Goal: Book appointment/travel/reservation

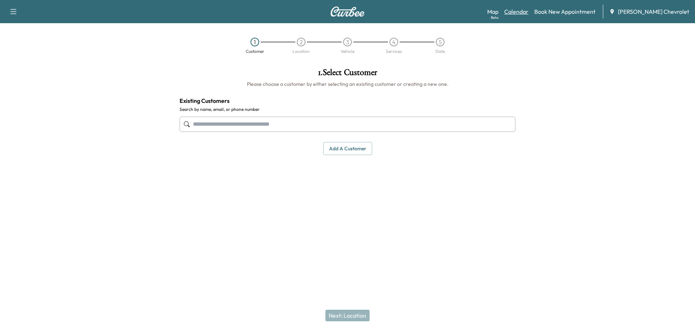
click at [528, 12] on link "Calendar" at bounding box center [516, 11] width 24 height 9
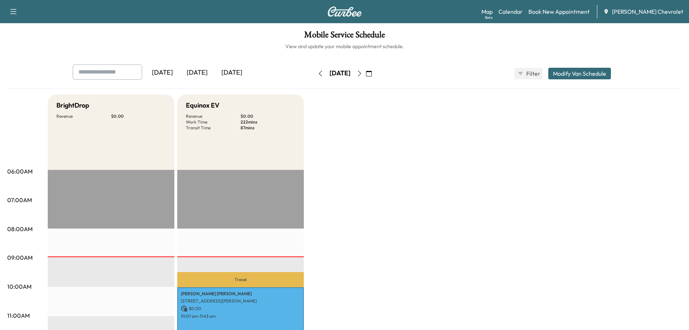
click at [363, 72] on icon "button" at bounding box center [360, 74] width 6 height 6
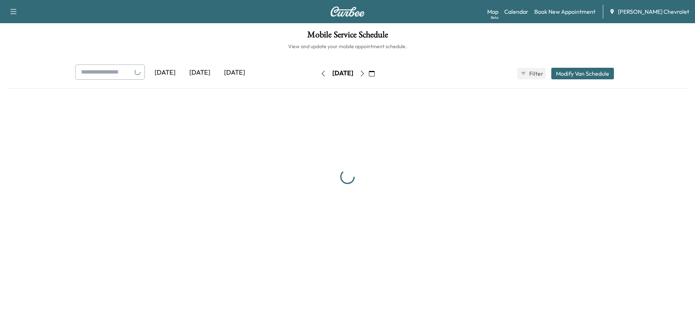
click at [365, 72] on icon "button" at bounding box center [362, 74] width 6 height 6
click at [368, 72] on div "[DATE]" at bounding box center [342, 74] width 51 height 12
click at [366, 72] on div "[DATE]" at bounding box center [339, 74] width 51 height 12
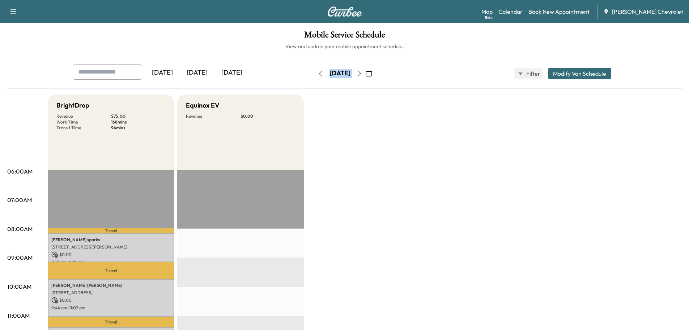
click at [366, 72] on button "button" at bounding box center [360, 74] width 12 height 12
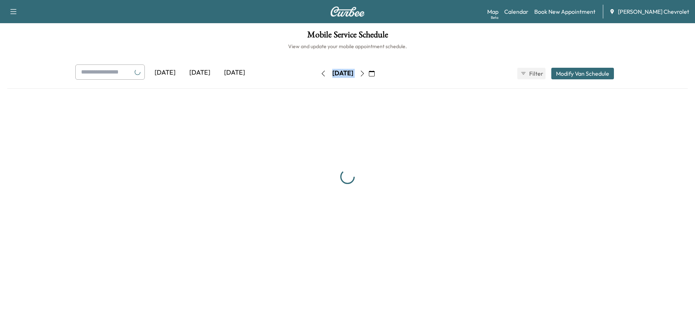
click at [368, 72] on button "button" at bounding box center [362, 74] width 12 height 12
click at [365, 73] on icon "button" at bounding box center [362, 74] width 6 height 6
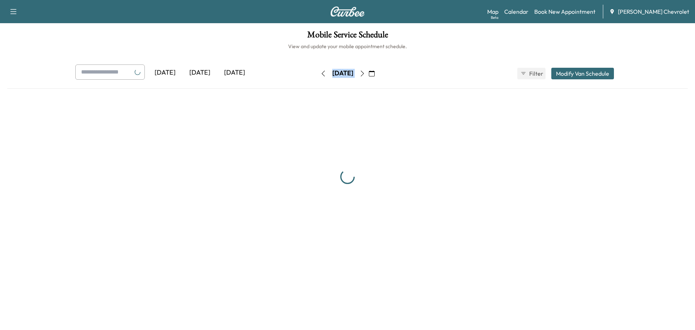
click at [365, 73] on icon "button" at bounding box center [362, 74] width 6 height 6
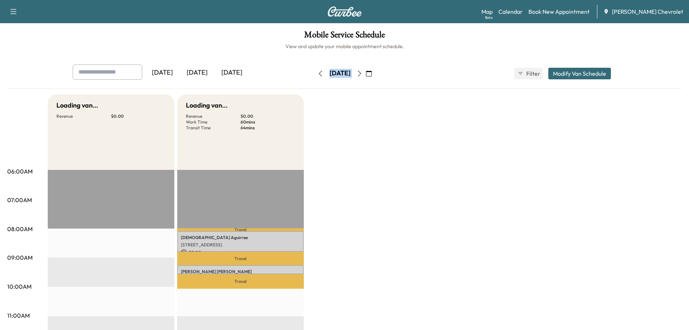
click at [375, 73] on button "button" at bounding box center [369, 74] width 12 height 12
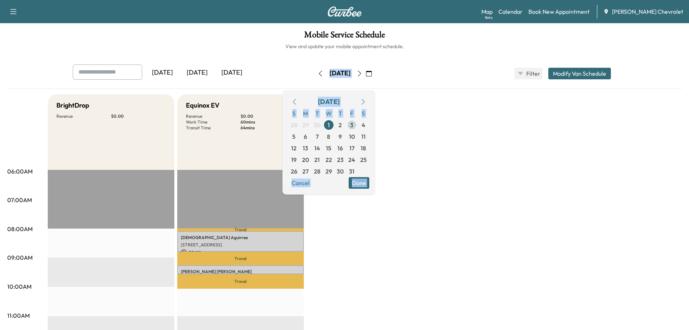
click at [358, 129] on span "3" at bounding box center [352, 125] width 12 height 12
